Goal: Transaction & Acquisition: Purchase product/service

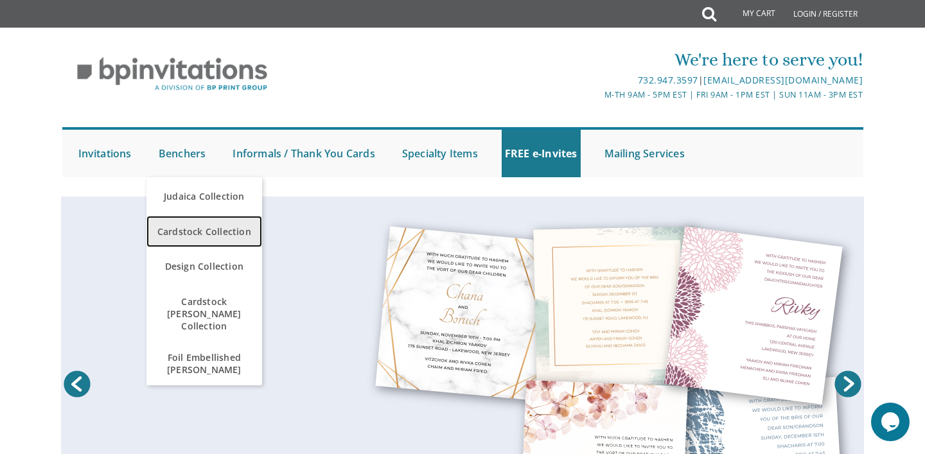
click at [195, 231] on span "Cardstock Collection" at bounding box center [204, 231] width 109 height 25
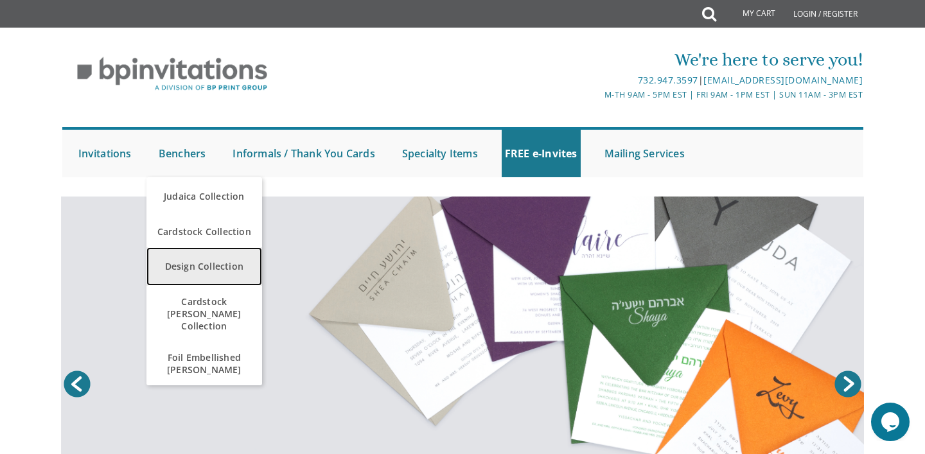
click at [200, 266] on link "Design Collection" at bounding box center [204, 266] width 116 height 39
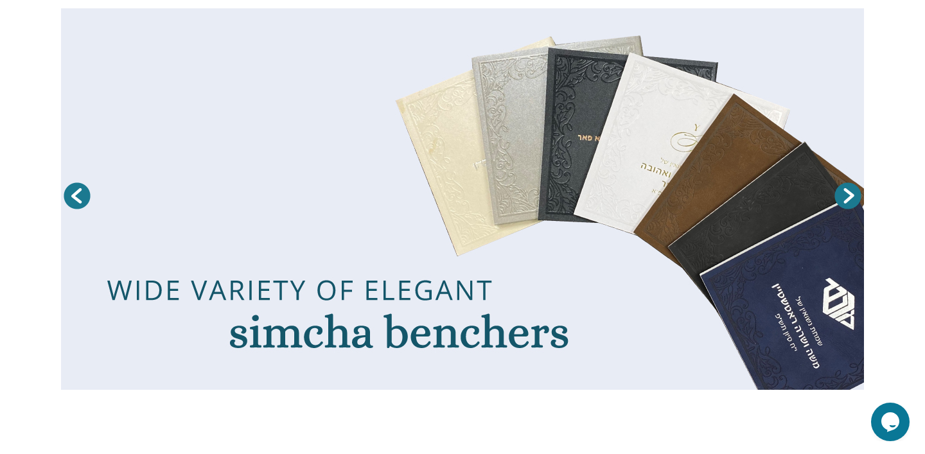
scroll to position [274, 0]
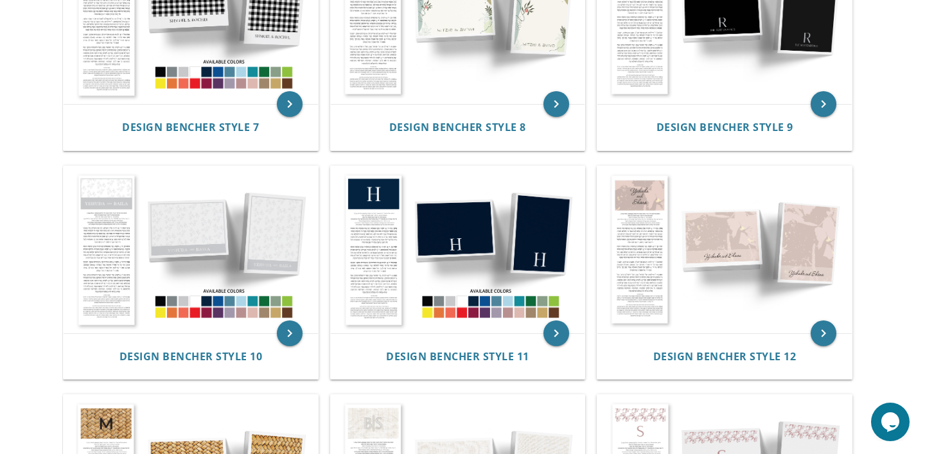
scroll to position [814, 0]
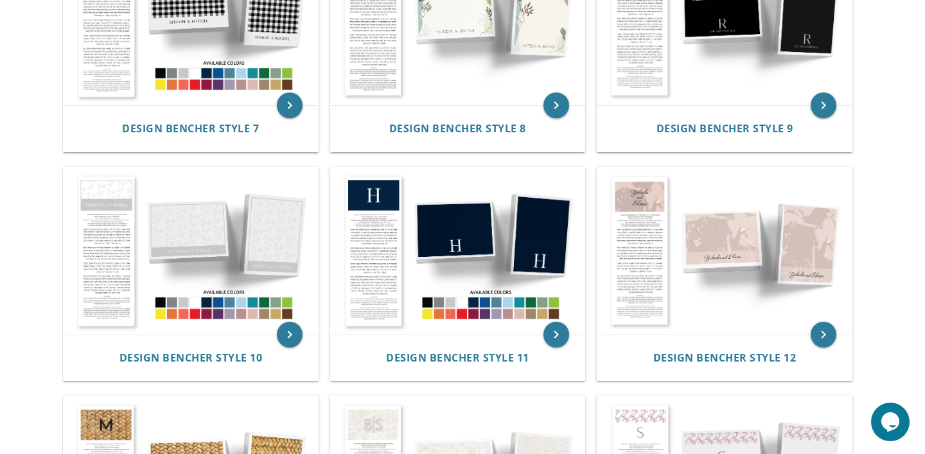
click at [461, 262] on img at bounding box center [458, 251] width 254 height 167
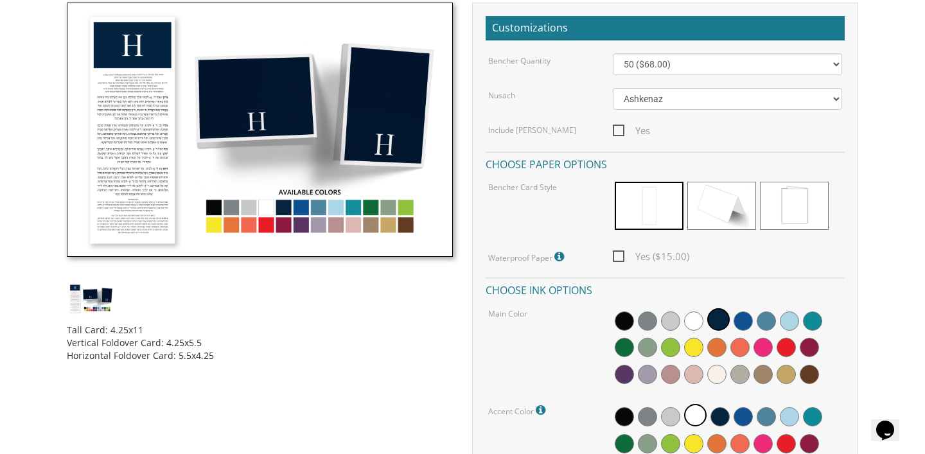
scroll to position [383, 0]
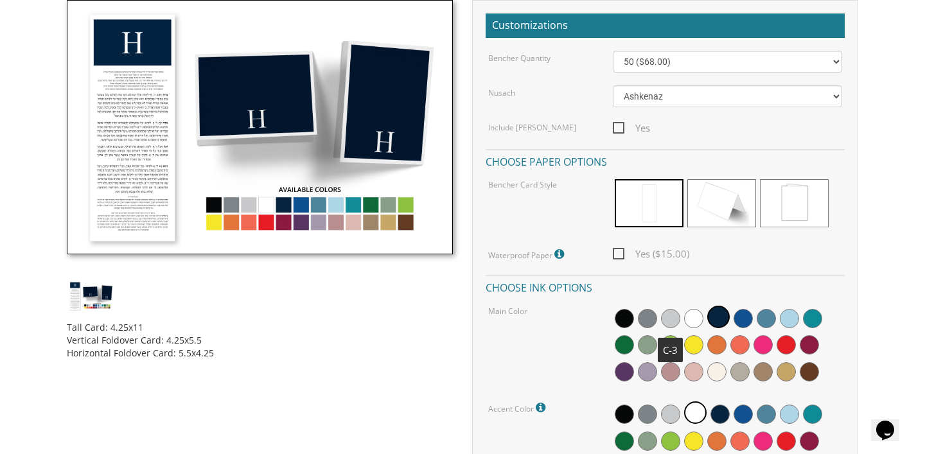
click at [671, 314] on span at bounding box center [670, 318] width 19 height 19
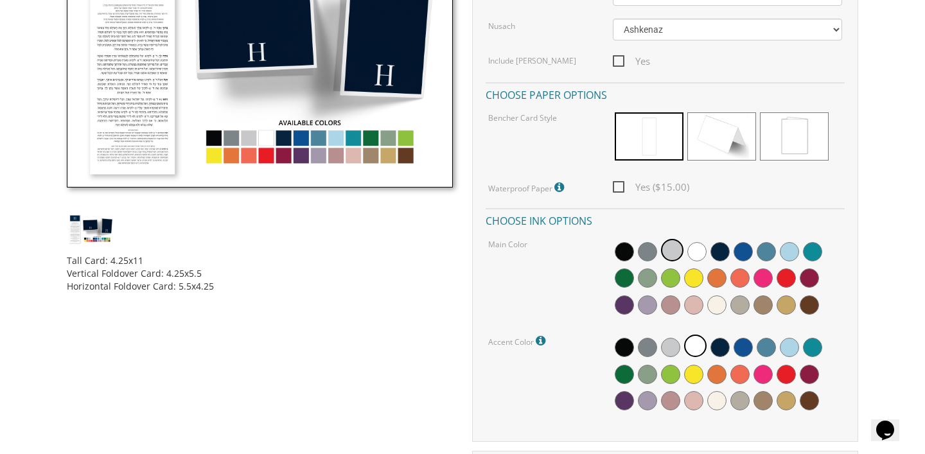
scroll to position [451, 0]
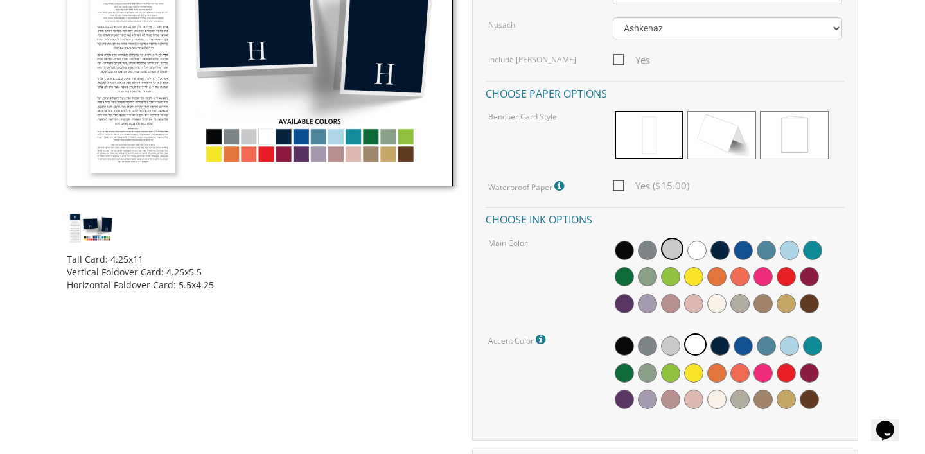
click at [91, 230] on img at bounding box center [91, 227] width 48 height 31
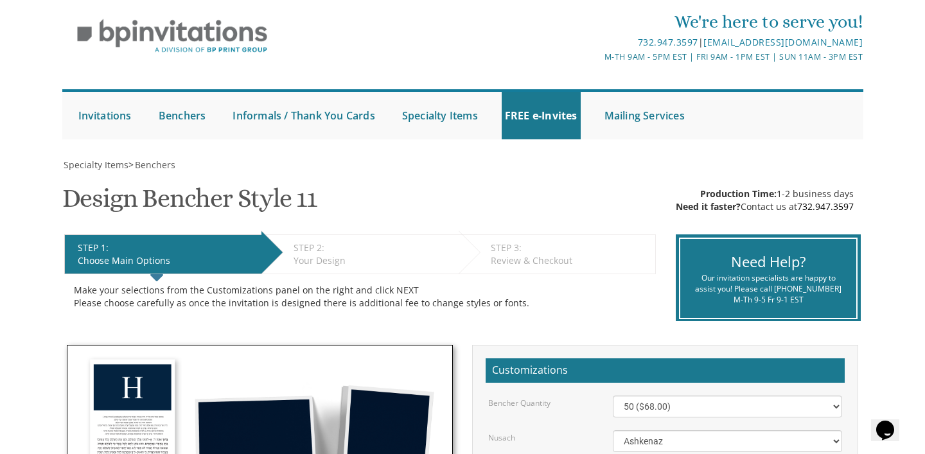
scroll to position [0, 0]
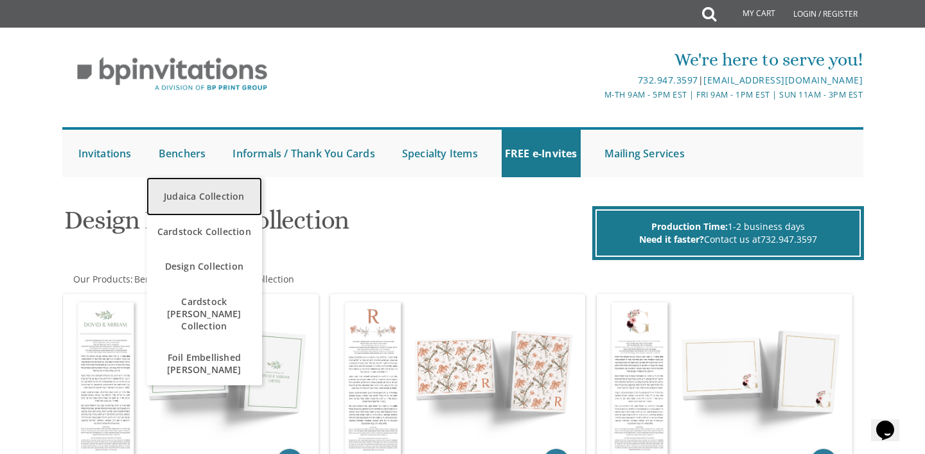
click at [184, 195] on link "Judaica Collection" at bounding box center [204, 196] width 116 height 39
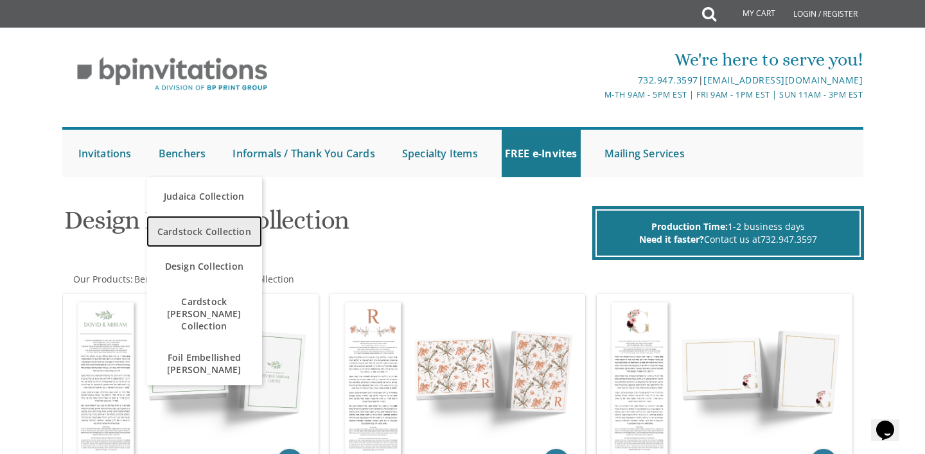
click at [184, 235] on span "Cardstock Collection" at bounding box center [204, 231] width 109 height 25
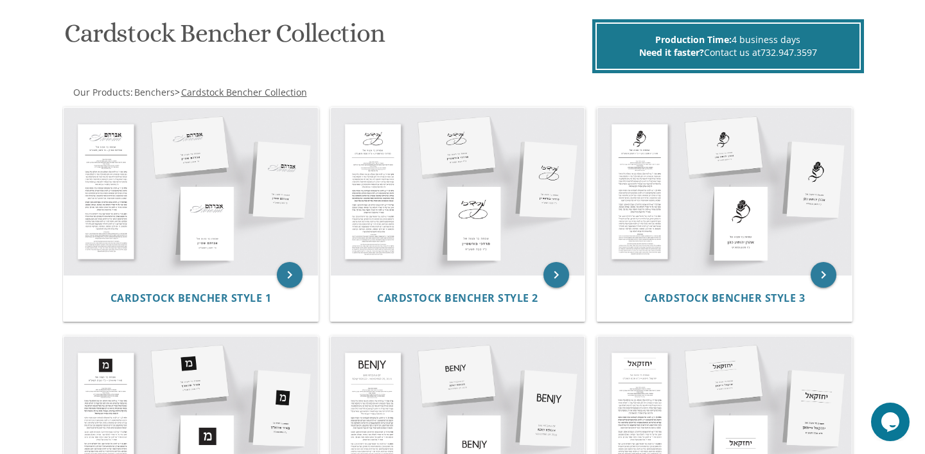
scroll to position [186, 0]
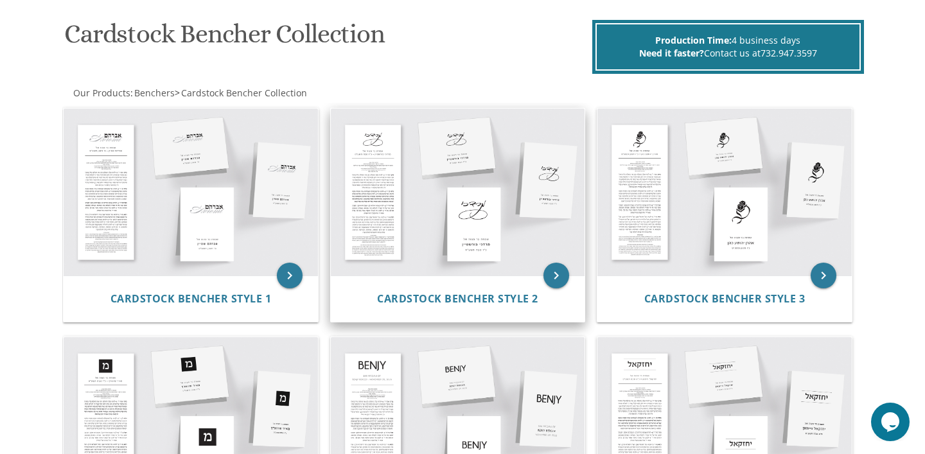
click at [457, 187] on img at bounding box center [458, 192] width 254 height 167
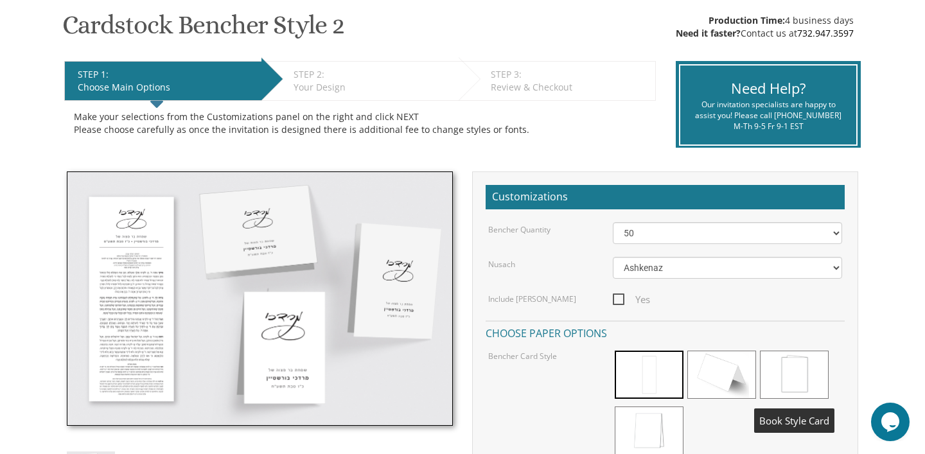
scroll to position [208, 0]
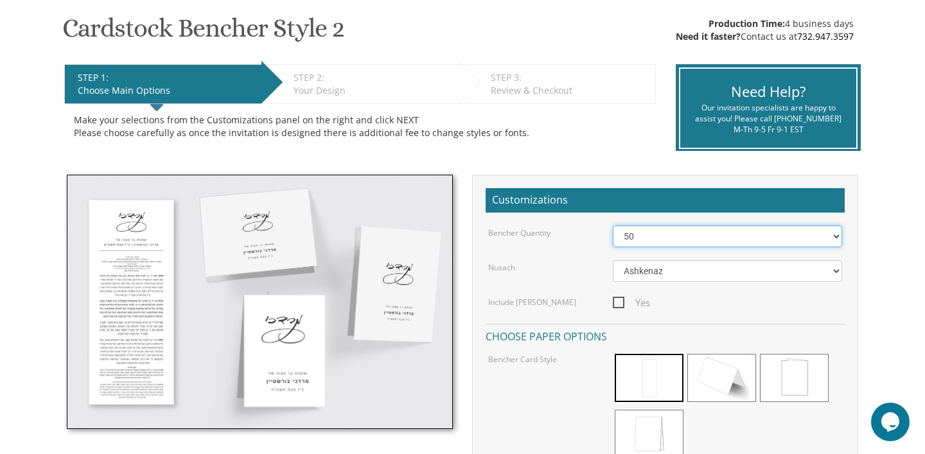
click at [822, 234] on select "50 60 70 80 90 100 125 150 175 200 225 250 275 300 325 350 375 400 425 450 475 …" at bounding box center [728, 237] width 230 height 22
click at [613, 226] on select "50 60 70 80 90 100 125 150 175 200 225 250 275 300 325 350 375 400 425 450 475 …" at bounding box center [728, 237] width 230 height 22
click at [837, 235] on select "50 60 70 80 90 100 125 150 175 200 225 250 275 300 325 350 375 400 425 450 475 …" at bounding box center [728, 237] width 230 height 22
select select "80"
click at [613, 226] on select "50 60 70 80 90 100 125 150 175 200 225 250 275 300 325 350 375 400 425 450 475 …" at bounding box center [728, 237] width 230 height 22
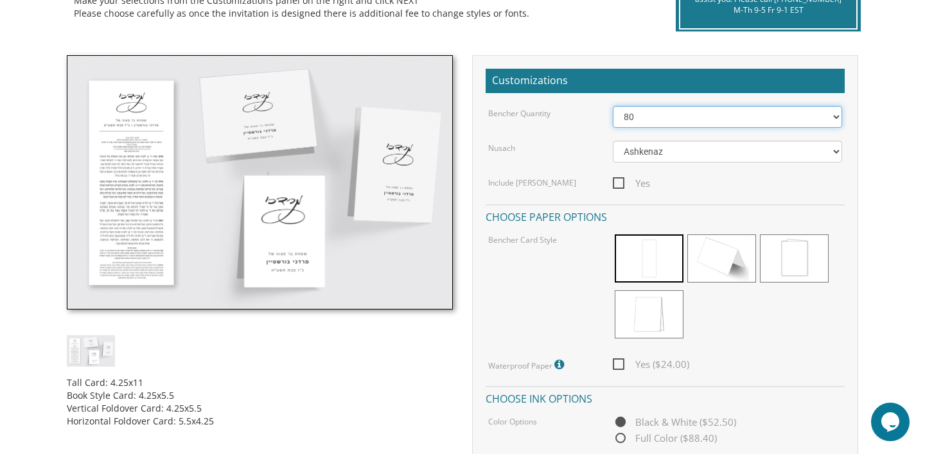
scroll to position [332, 0]
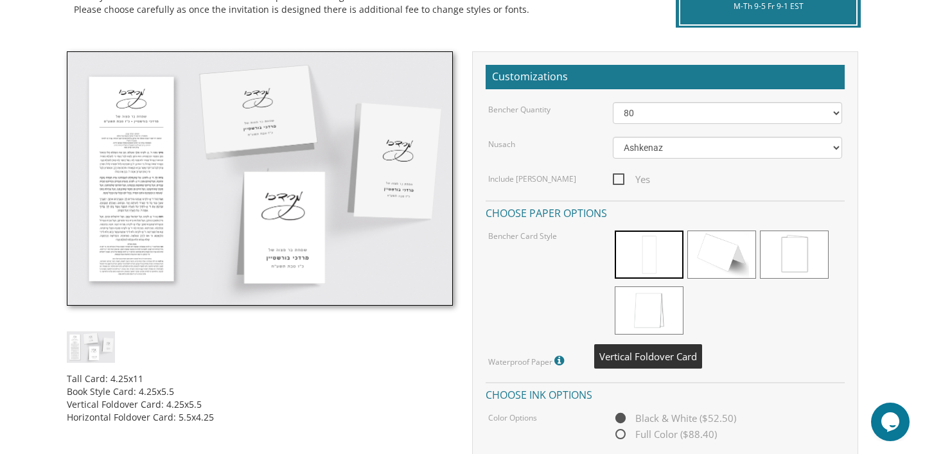
click at [661, 321] on span at bounding box center [649, 311] width 69 height 48
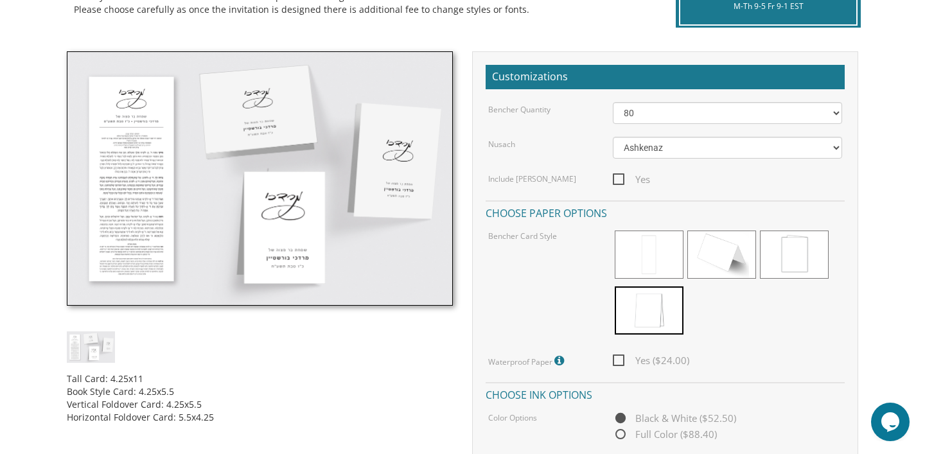
click at [616, 360] on span "Yes ($24.00)" at bounding box center [651, 361] width 76 height 16
click at [616, 360] on input "Yes ($24.00)" at bounding box center [617, 359] width 8 height 8
checkbox input "true"
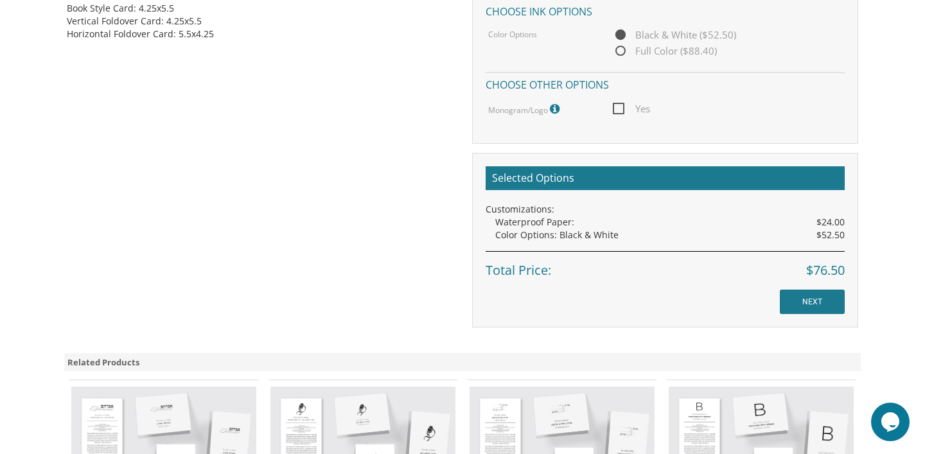
scroll to position [722, 0]
